Goal: Information Seeking & Learning: Learn about a topic

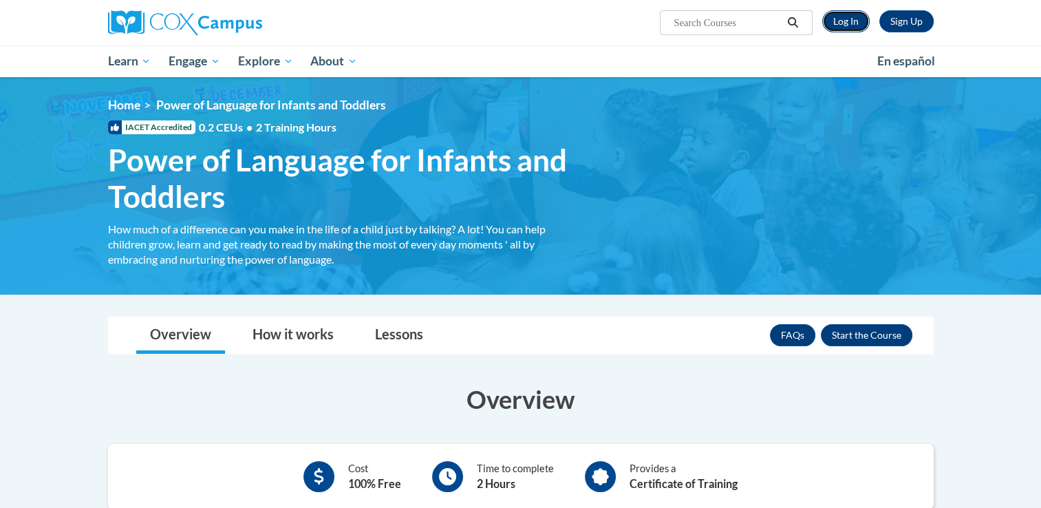
click at [853, 12] on link "Log In" at bounding box center [845, 21] width 47 height 22
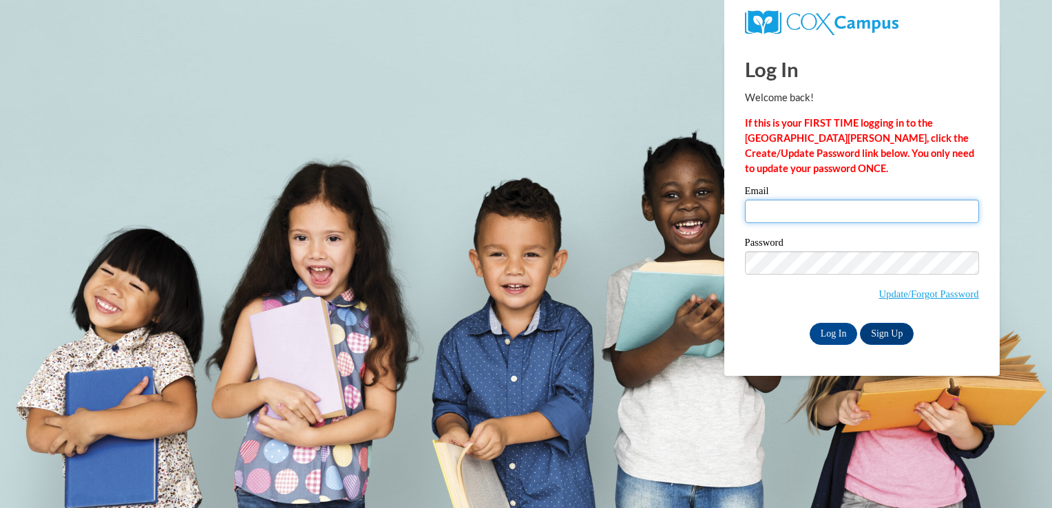
click at [795, 208] on input "Email" at bounding box center [862, 211] width 234 height 23
type input "worleyts@appstate.edu"
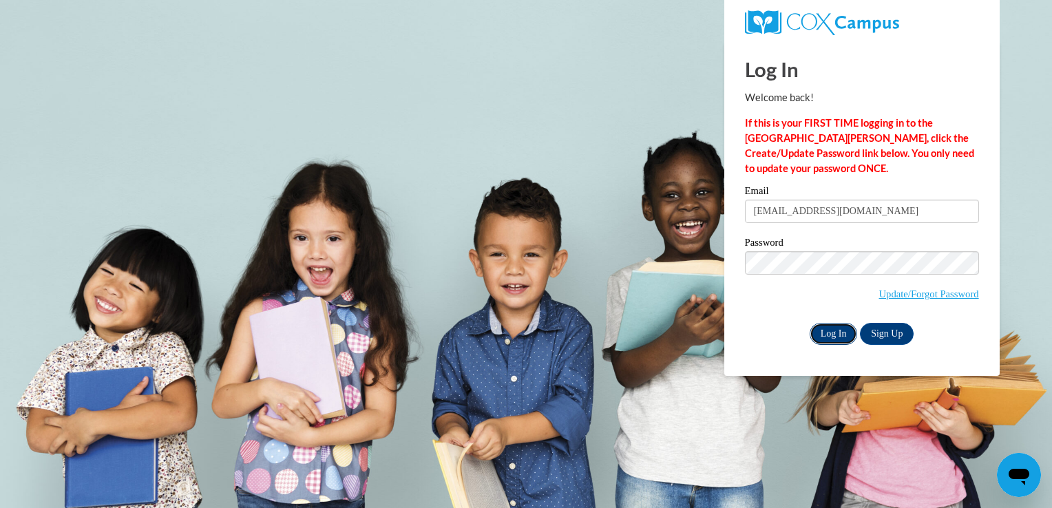
click at [841, 337] on input "Log In" at bounding box center [833, 334] width 48 height 22
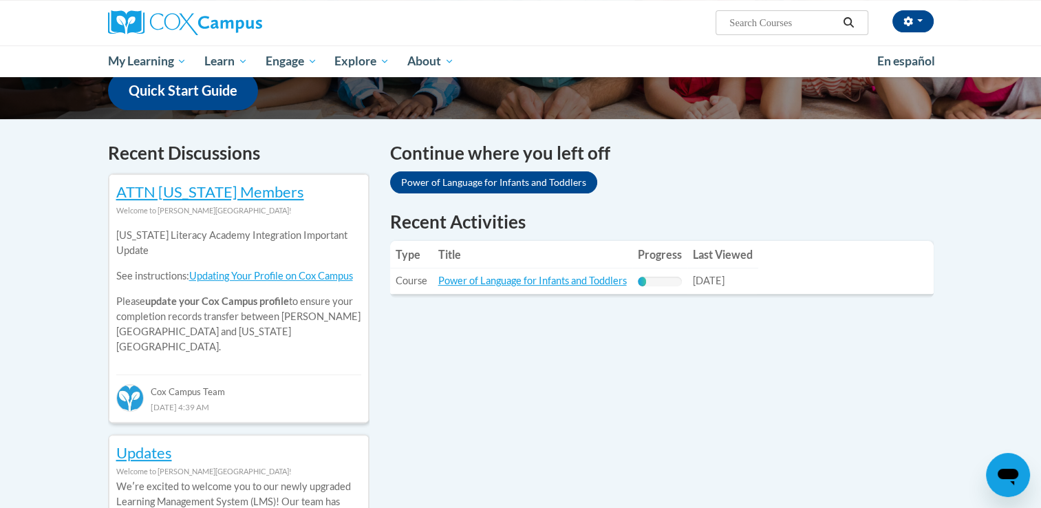
scroll to position [363, 0]
click at [559, 280] on link "Power of Language for Infants and Toddlers" at bounding box center [532, 281] width 189 height 12
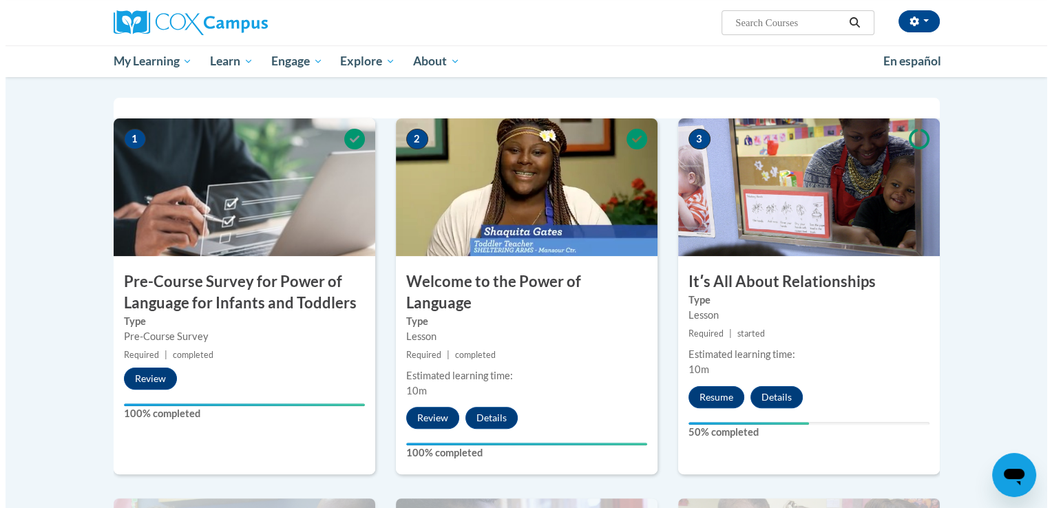
scroll to position [264, 0]
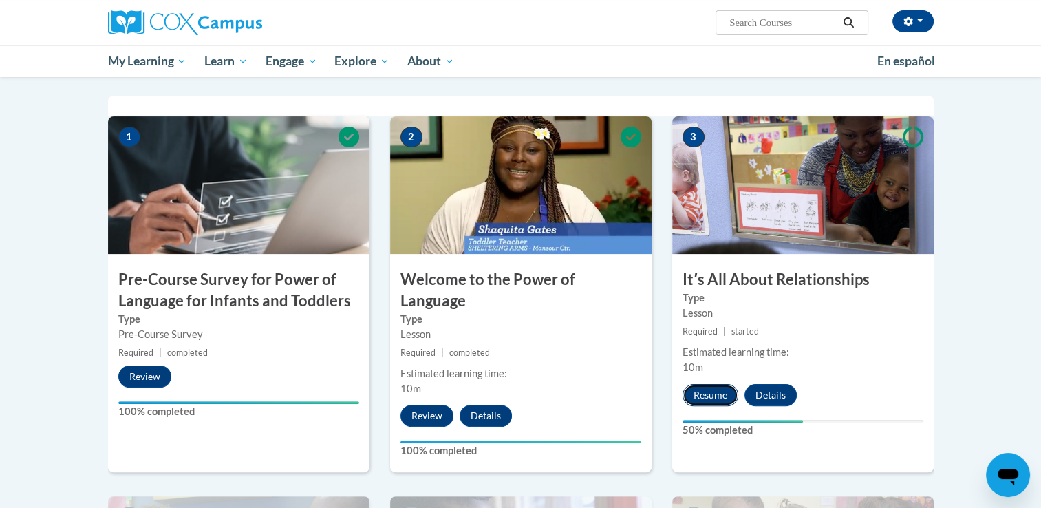
click at [708, 401] on button "Resume" at bounding box center [711, 395] width 56 height 22
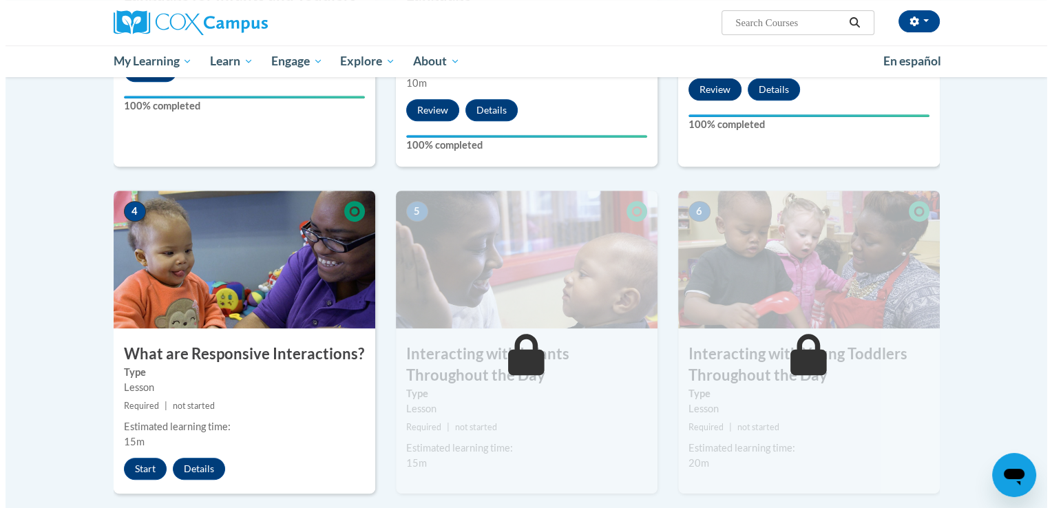
scroll to position [558, 0]
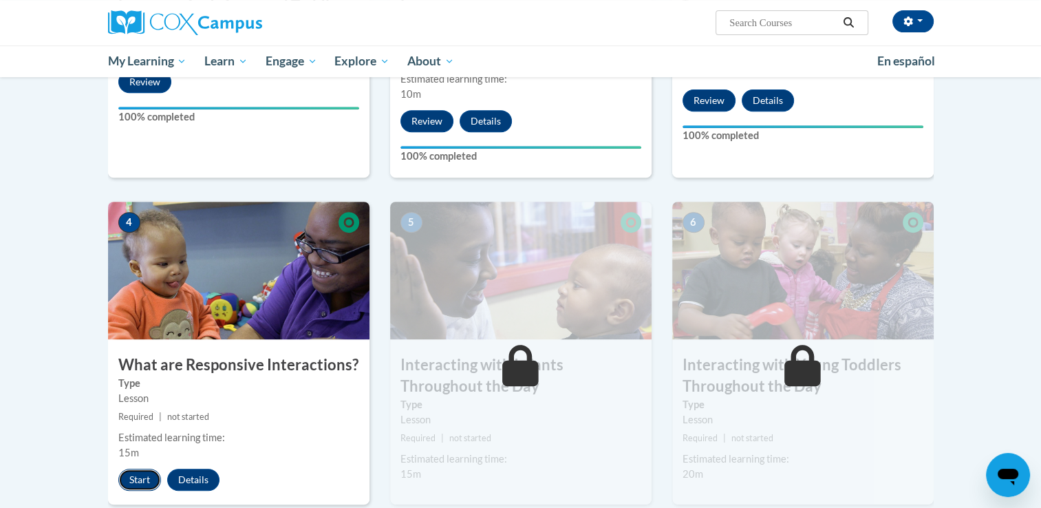
click at [136, 469] on button "Start" at bounding box center [139, 480] width 43 height 22
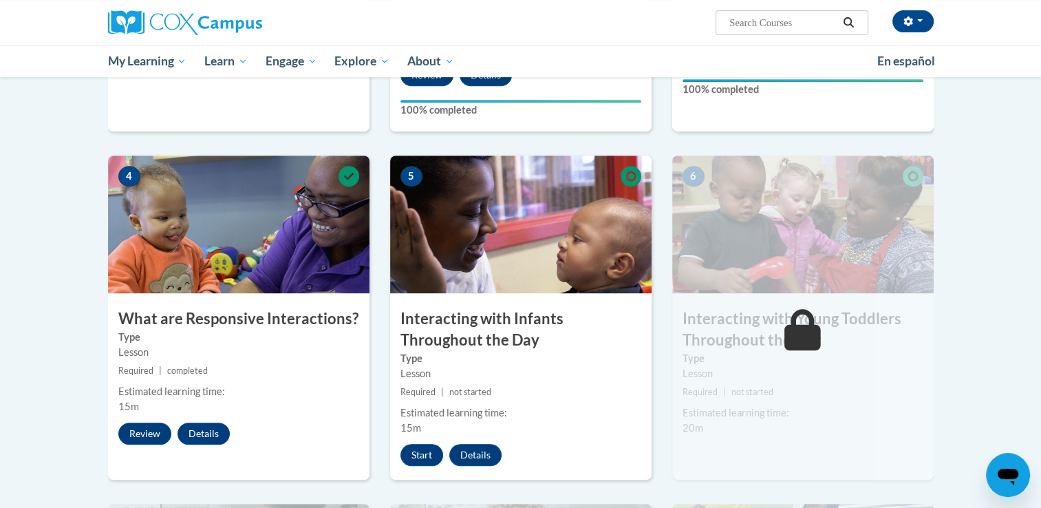
scroll to position [603, 0]
